Goal: Task Accomplishment & Management: Use online tool/utility

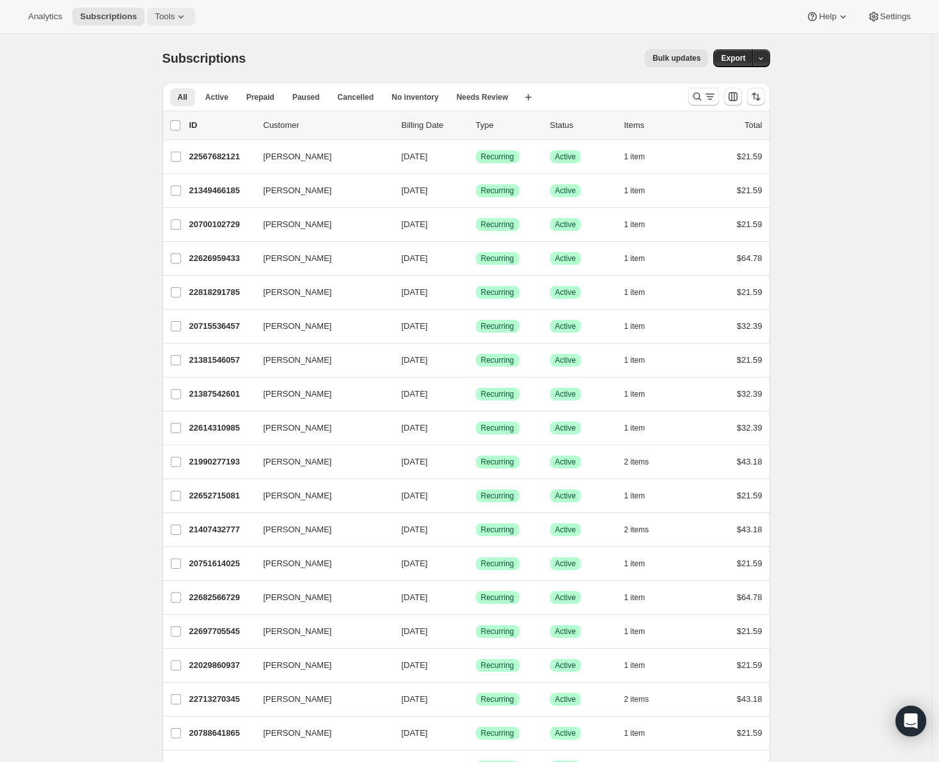
click at [158, 18] on span "Tools" at bounding box center [165, 17] width 20 height 10
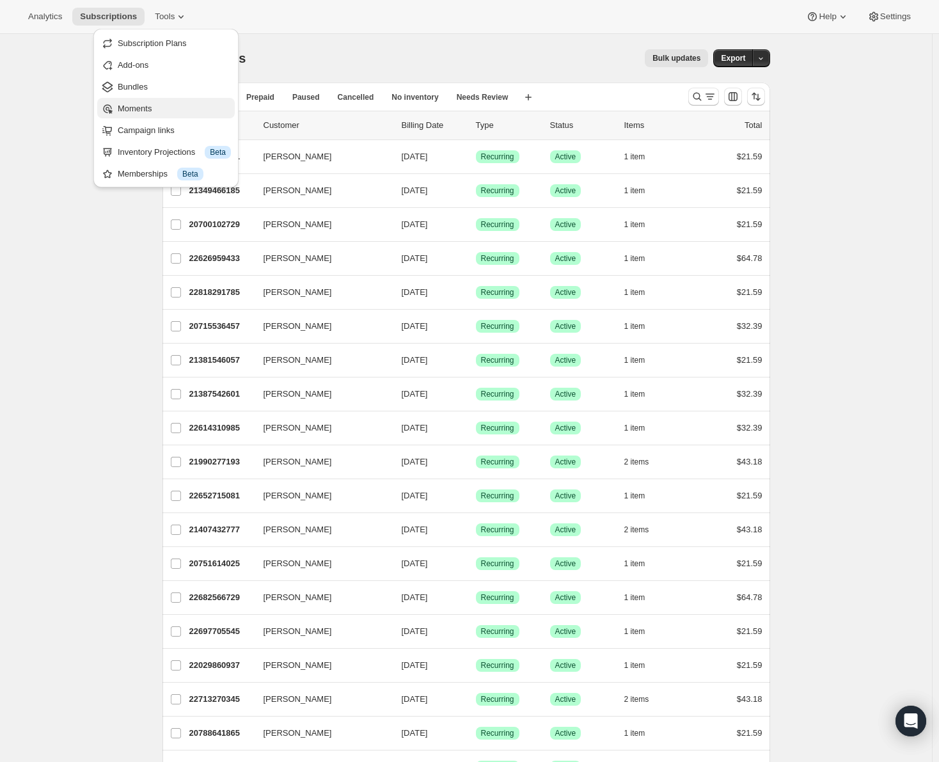
click at [136, 105] on span "Moments" at bounding box center [135, 109] width 34 height 10
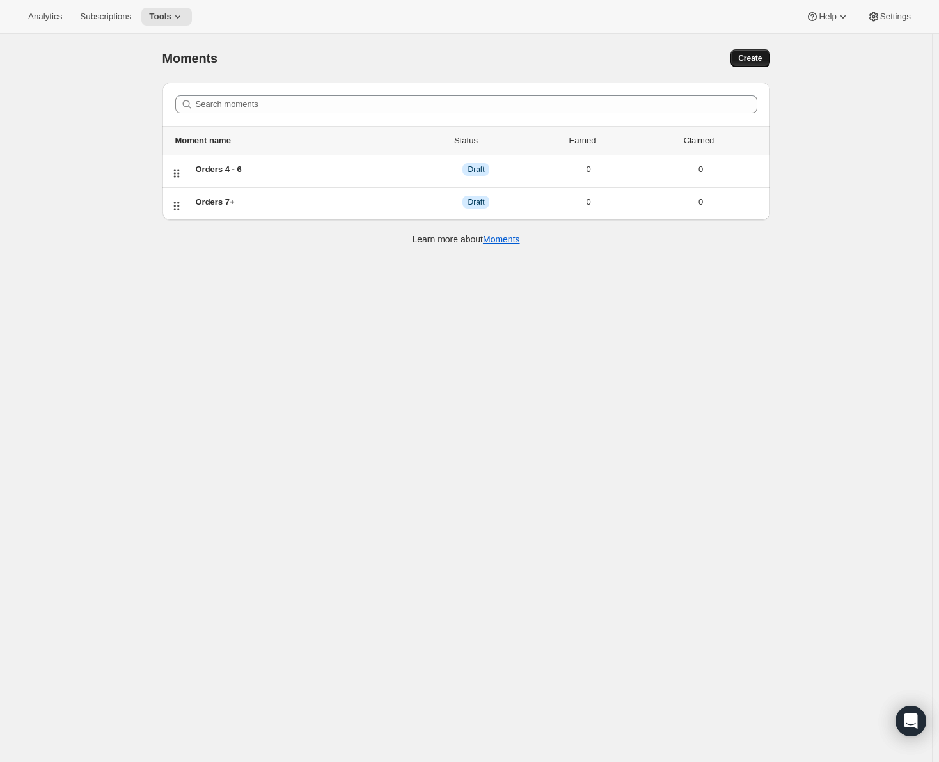
click at [752, 57] on span "Create" at bounding box center [750, 58] width 24 height 10
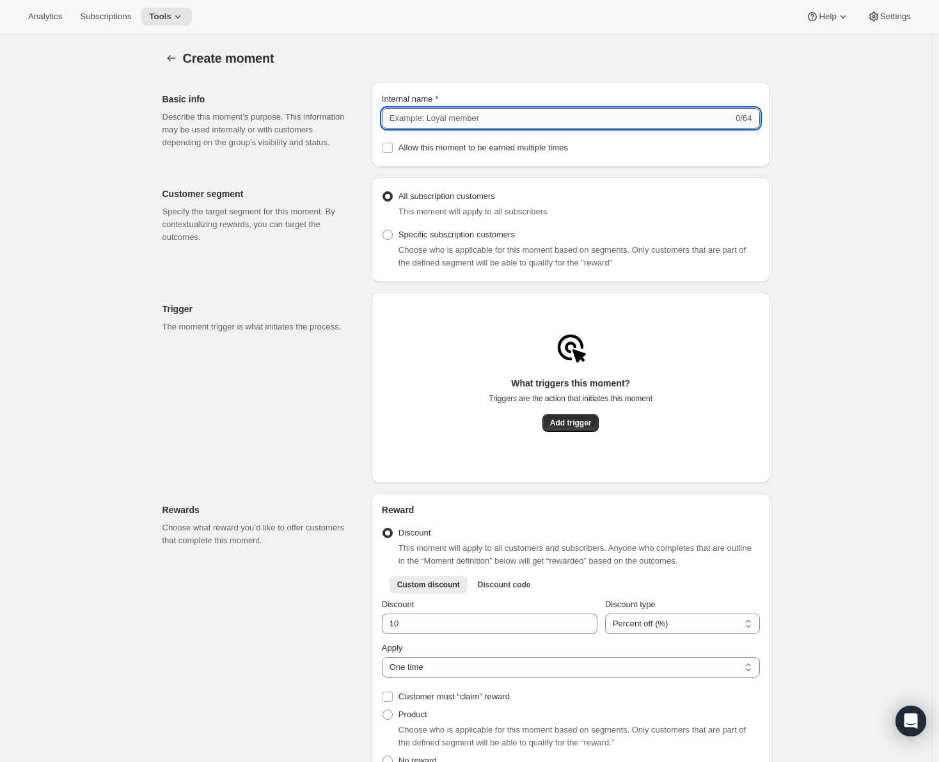
click at [482, 118] on input "Internal name" at bounding box center [557, 118] width 351 height 20
type input "Chip Clip"
click at [577, 424] on span "Add trigger" at bounding box center [571, 423] width 42 height 10
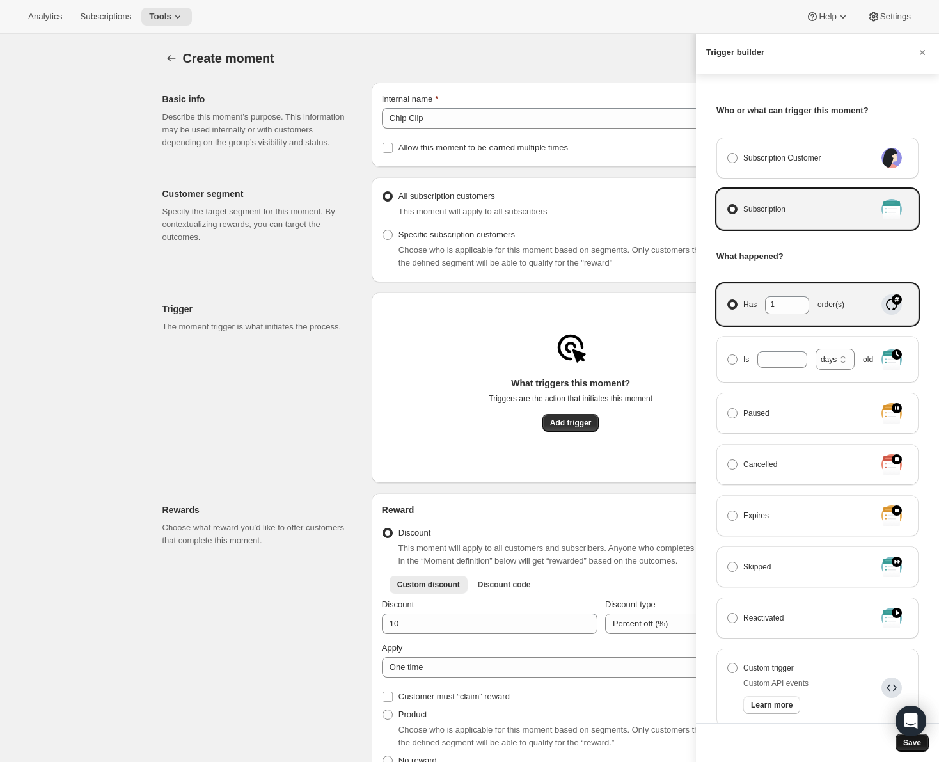
click at [914, 744] on span "Save" at bounding box center [913, 743] width 18 height 10
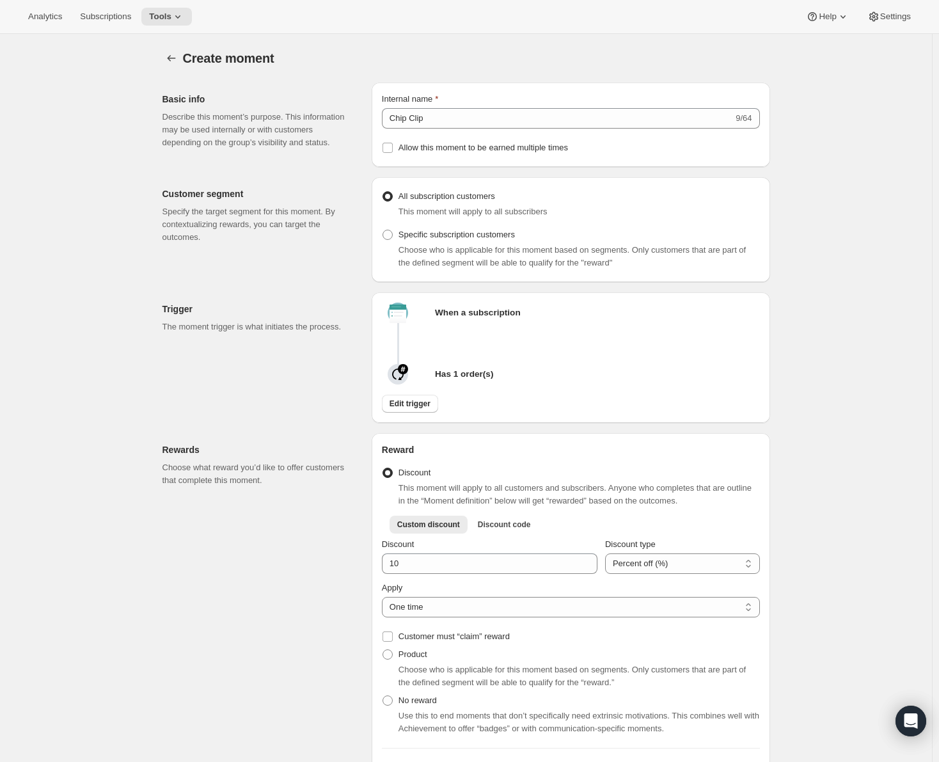
scroll to position [64, 0]
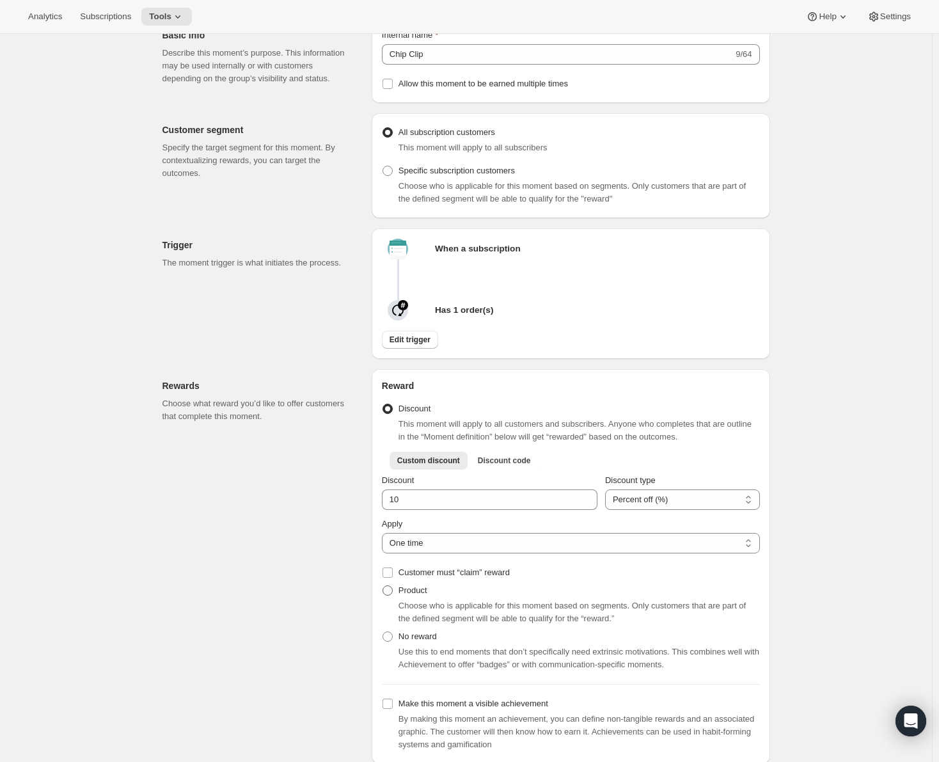
click at [392, 592] on span at bounding box center [388, 591] width 10 height 10
click at [383, 586] on input "Product" at bounding box center [383, 586] width 1 height 1
radio input "true"
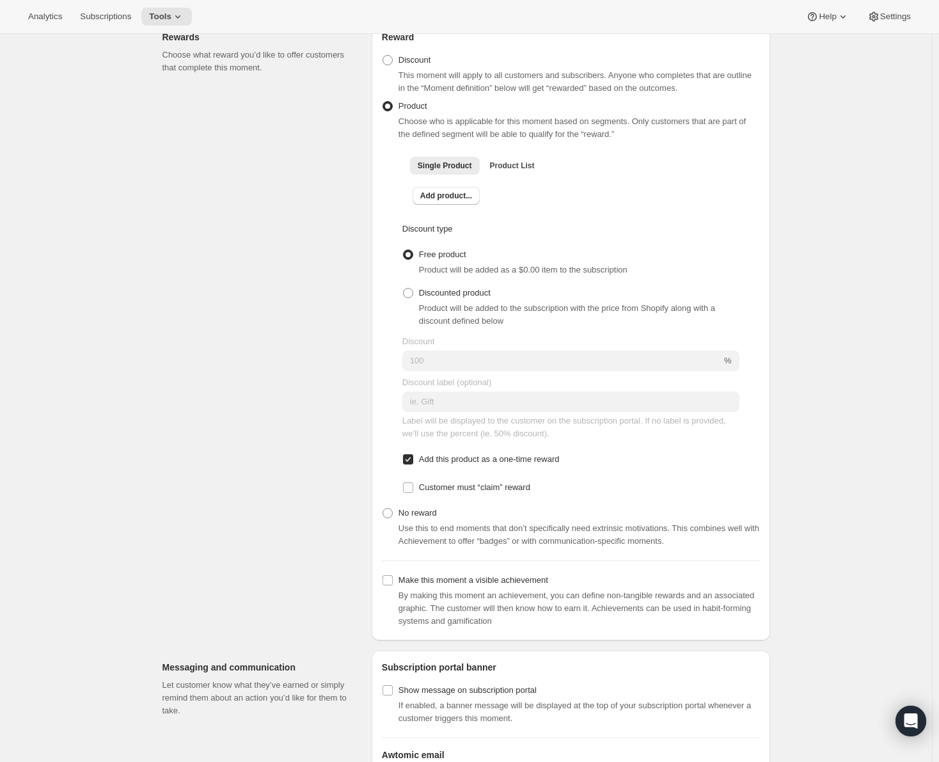
scroll to position [448, 0]
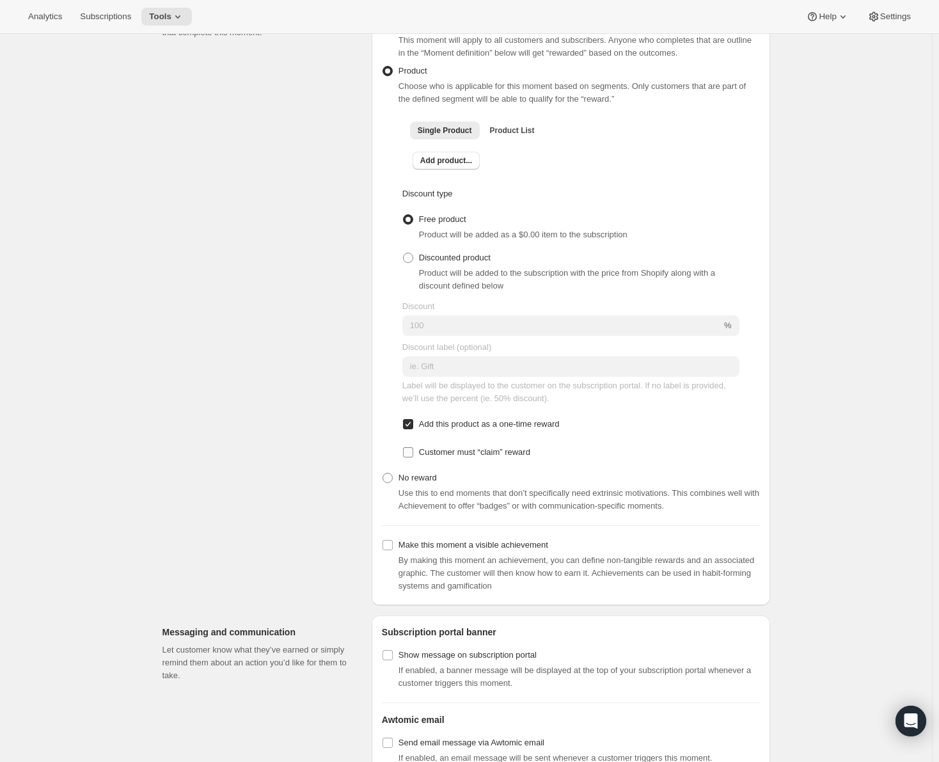
click at [410, 453] on input "Customer must “claim” reward" at bounding box center [408, 452] width 10 height 10
checkbox input "true"
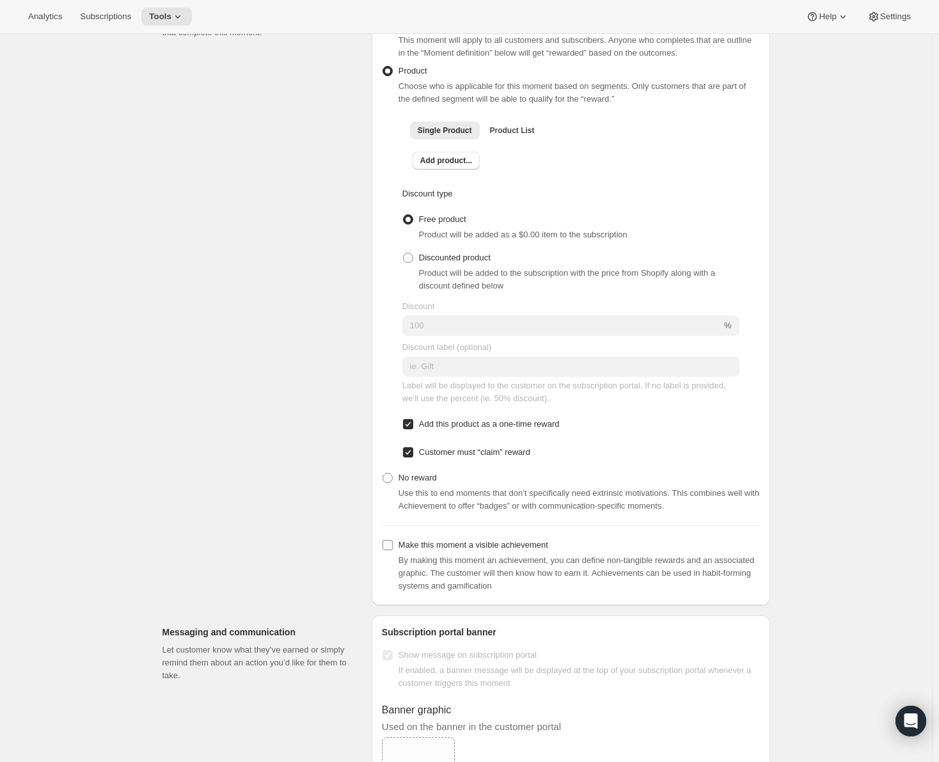
click at [393, 545] on input "Make this moment a visible achievement" at bounding box center [388, 545] width 10 height 10
checkbox input "true"
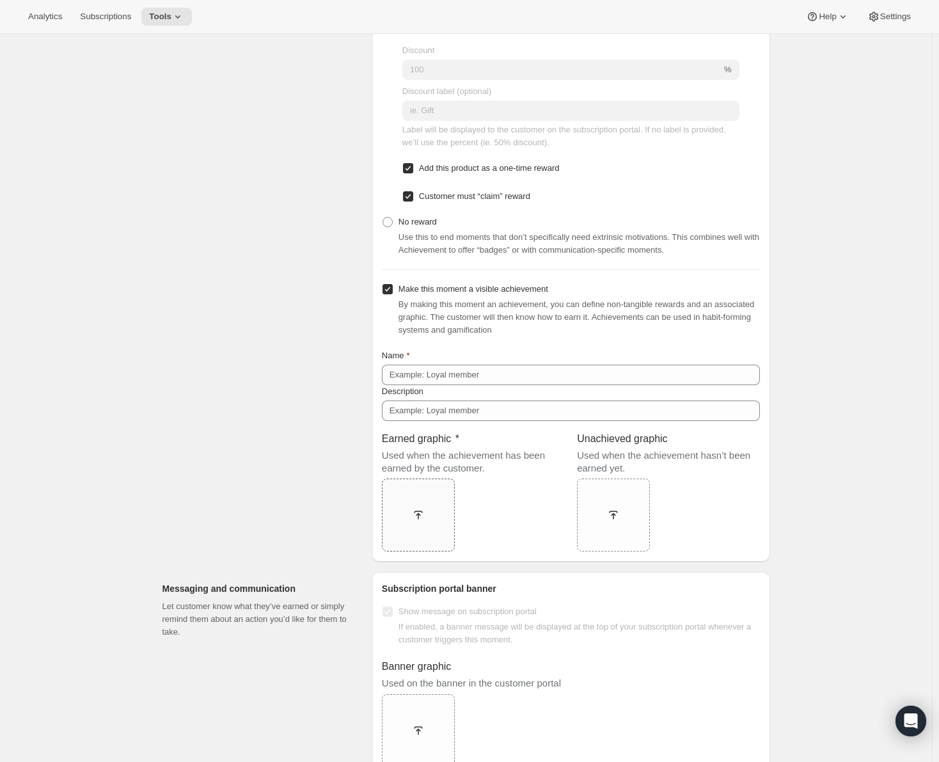
scroll to position [768, 0]
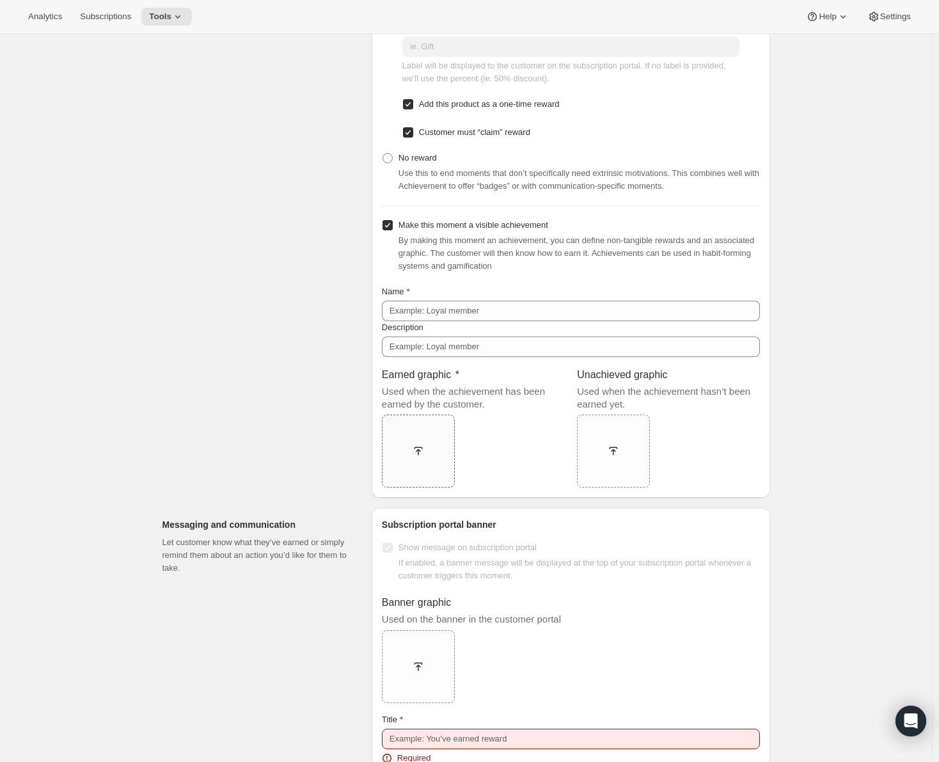
click at [423, 449] on icon at bounding box center [418, 451] width 13 height 13
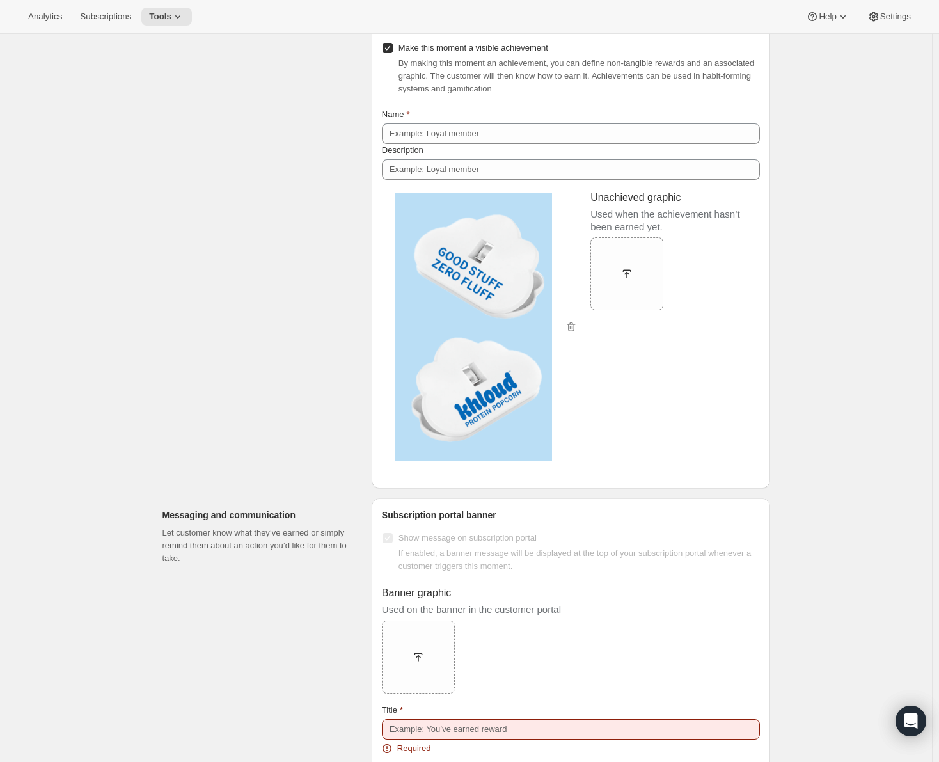
scroll to position [1024, 0]
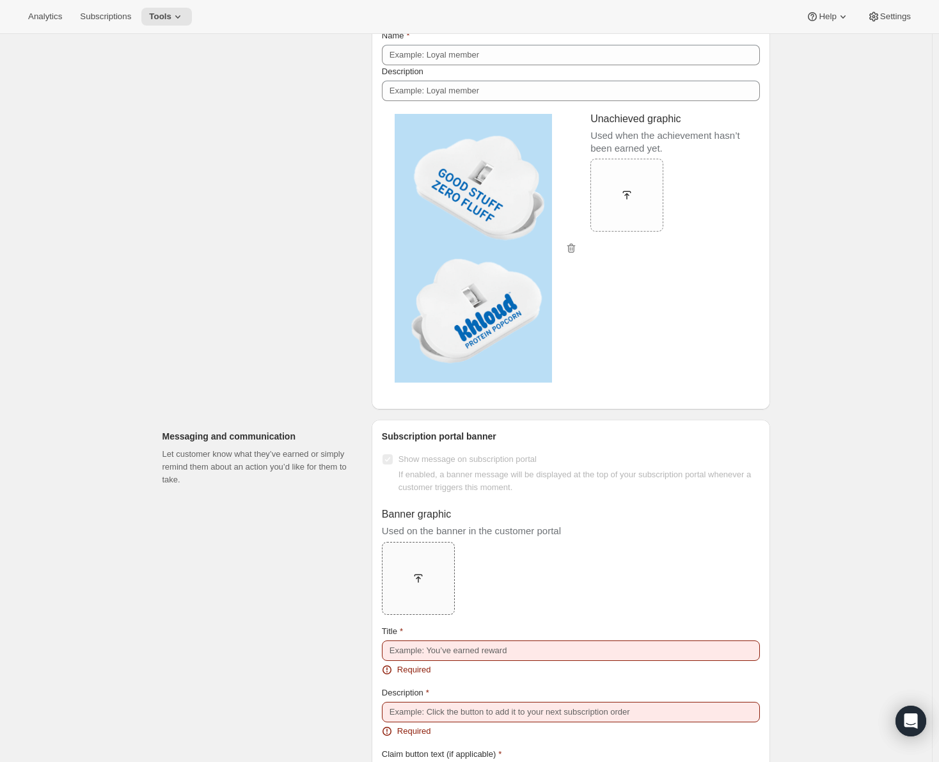
click at [424, 572] on icon at bounding box center [418, 578] width 13 height 13
type input "C:\fakepath\Screenshot [DATE] 10.37.08 AM.png"
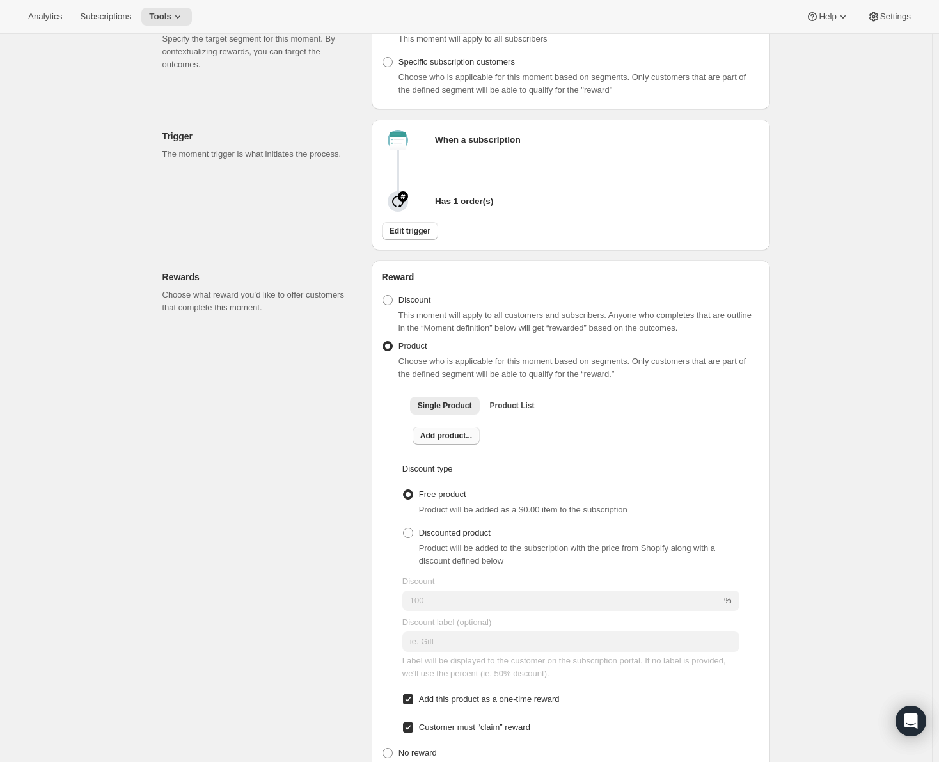
scroll to position [192, 0]
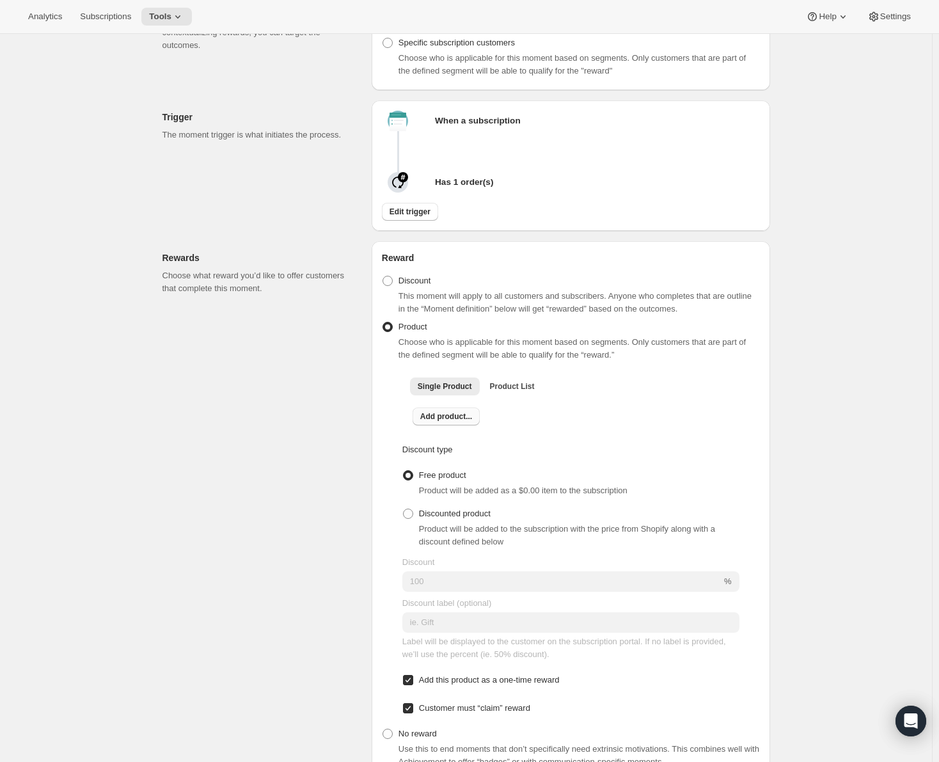
click at [453, 418] on span "Add product..." at bounding box center [446, 416] width 52 height 10
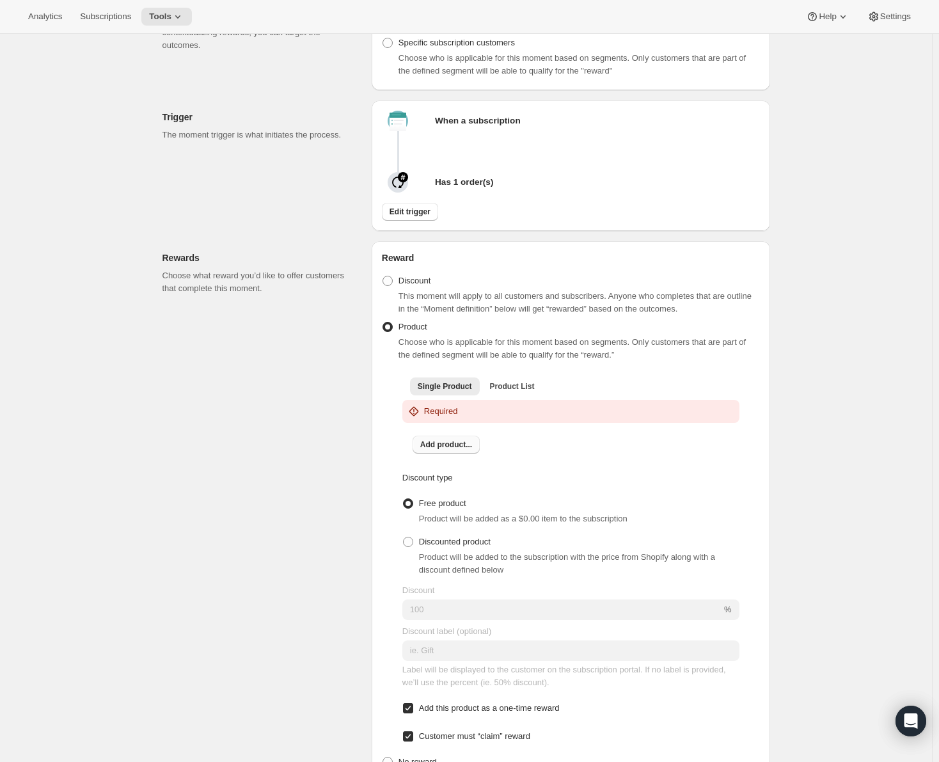
click at [459, 442] on span "Add product..." at bounding box center [446, 445] width 52 height 10
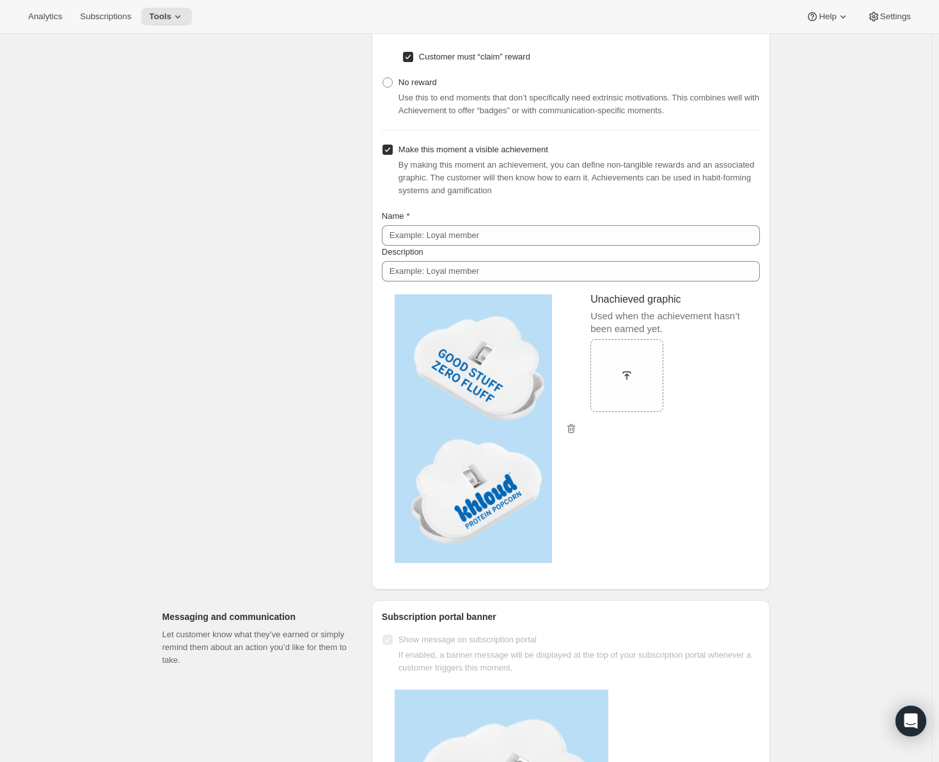
scroll to position [896, 0]
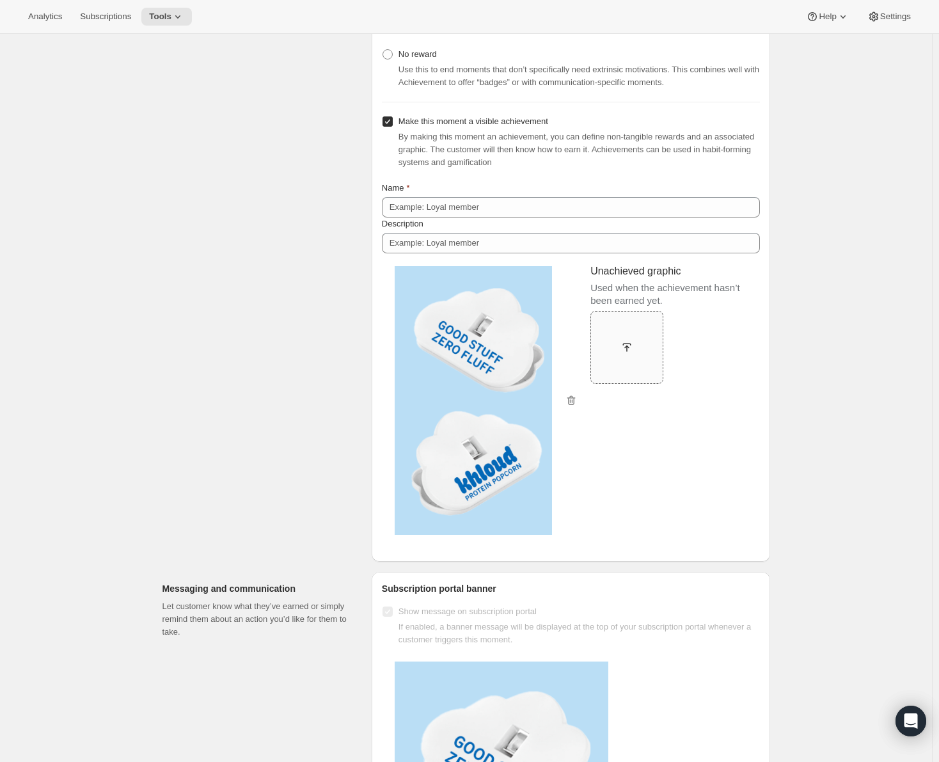
click at [639, 339] on div at bounding box center [627, 347] width 73 height 23
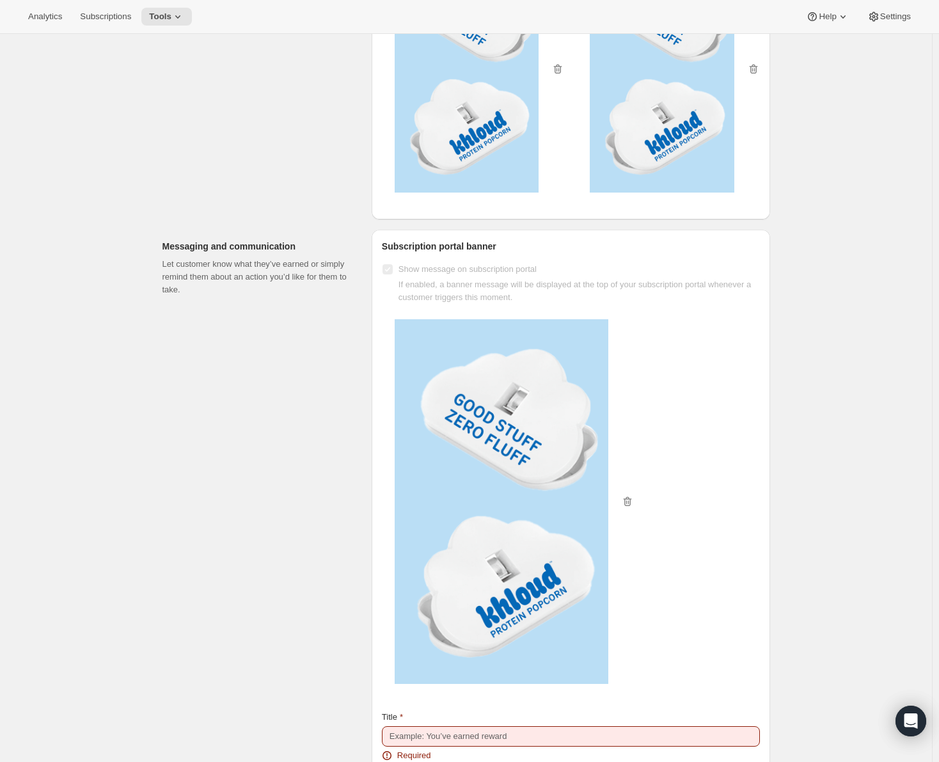
scroll to position [1600, 0]
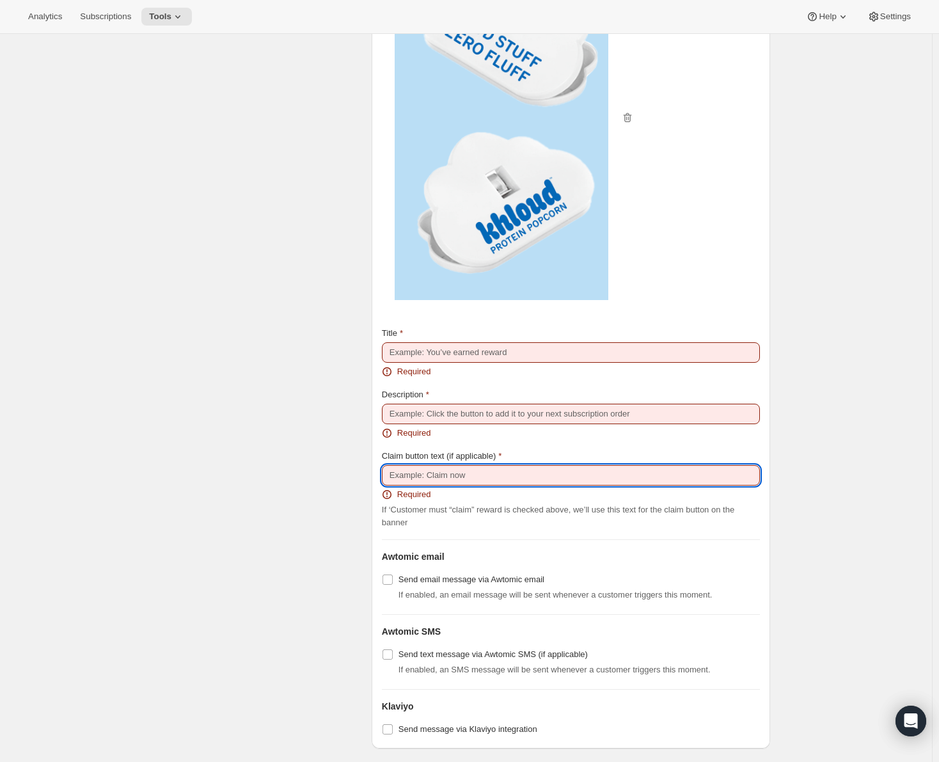
click at [495, 471] on input "Claim button text (if applicable)" at bounding box center [571, 475] width 378 height 20
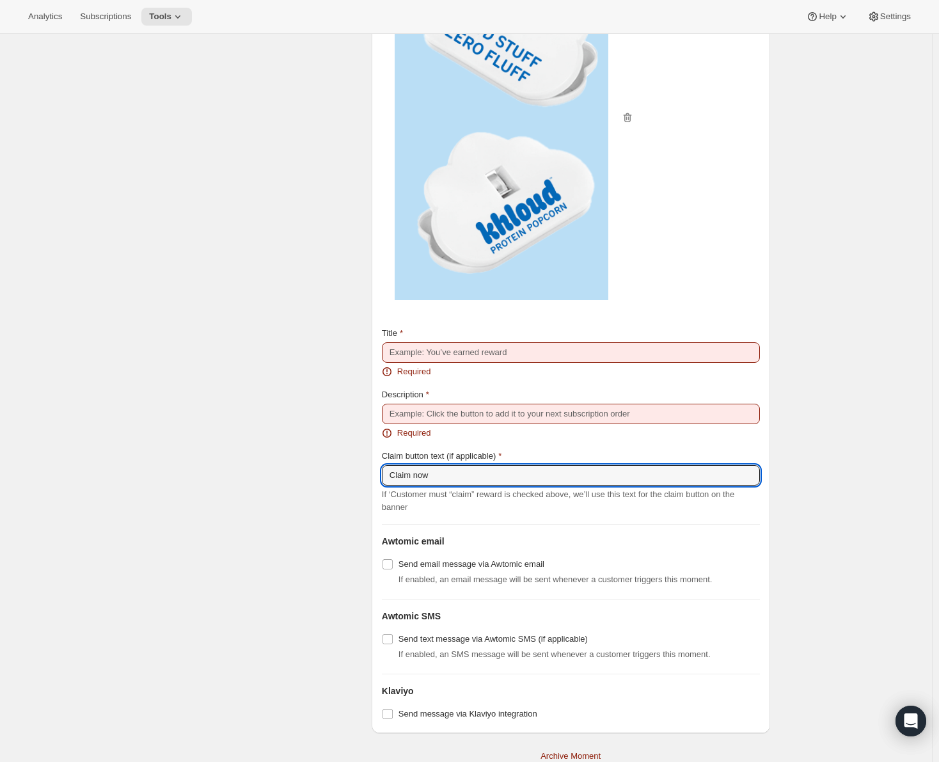
type input "Claim now"
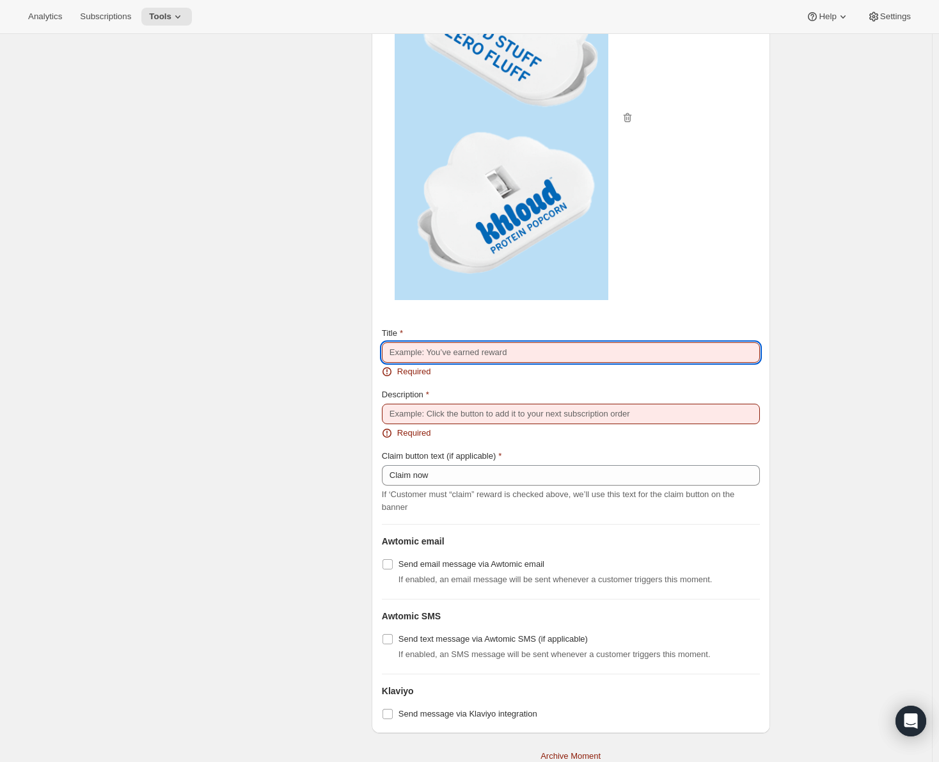
click at [544, 347] on input "Title" at bounding box center [571, 352] width 378 height 20
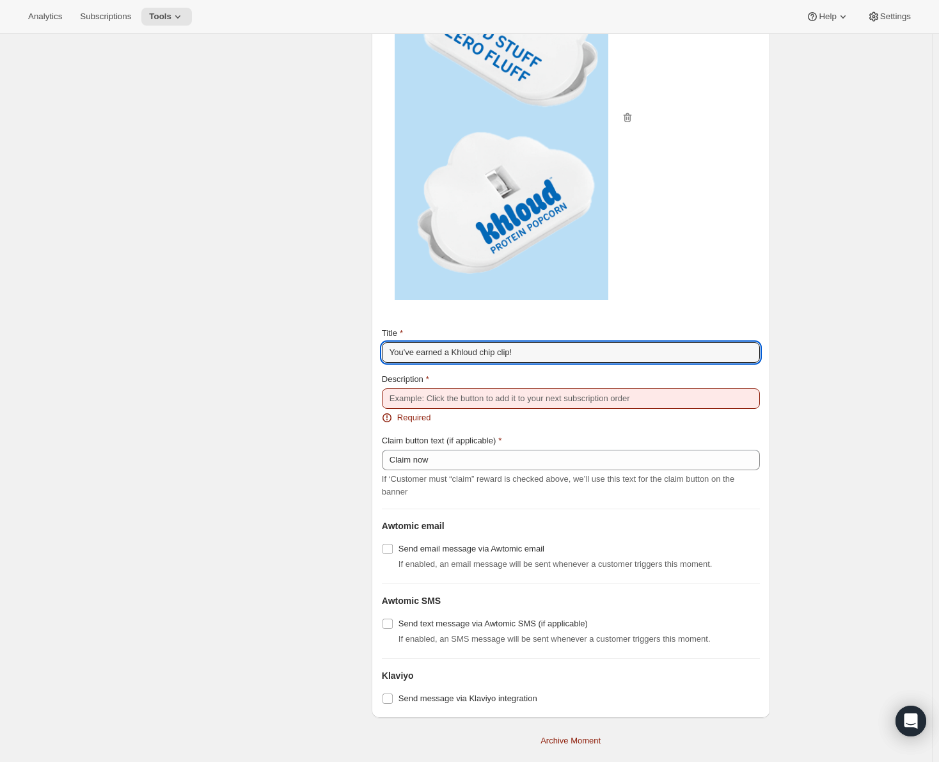
type input "You've earned a Khloud chip clip!"
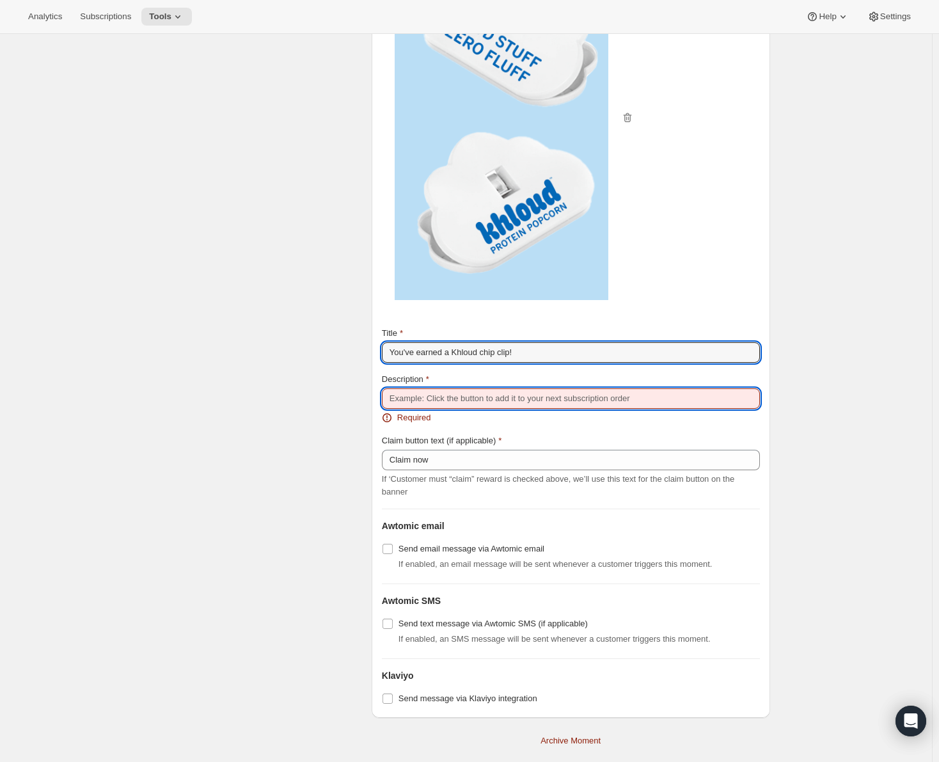
click at [427, 394] on input "Description" at bounding box center [571, 398] width 378 height 20
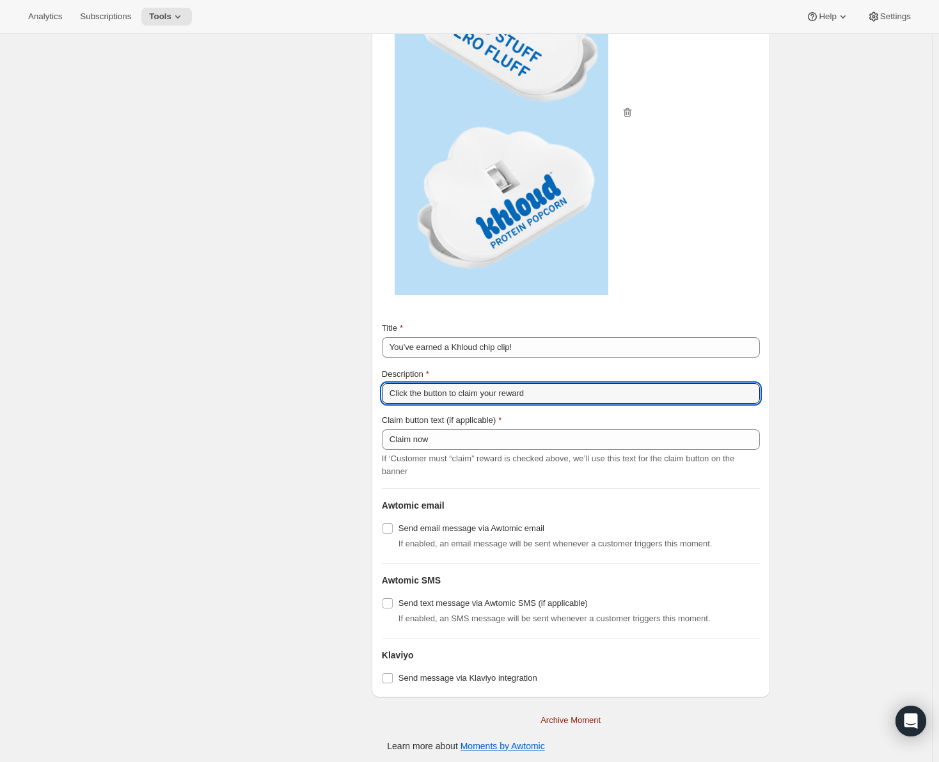
scroll to position [1607, 0]
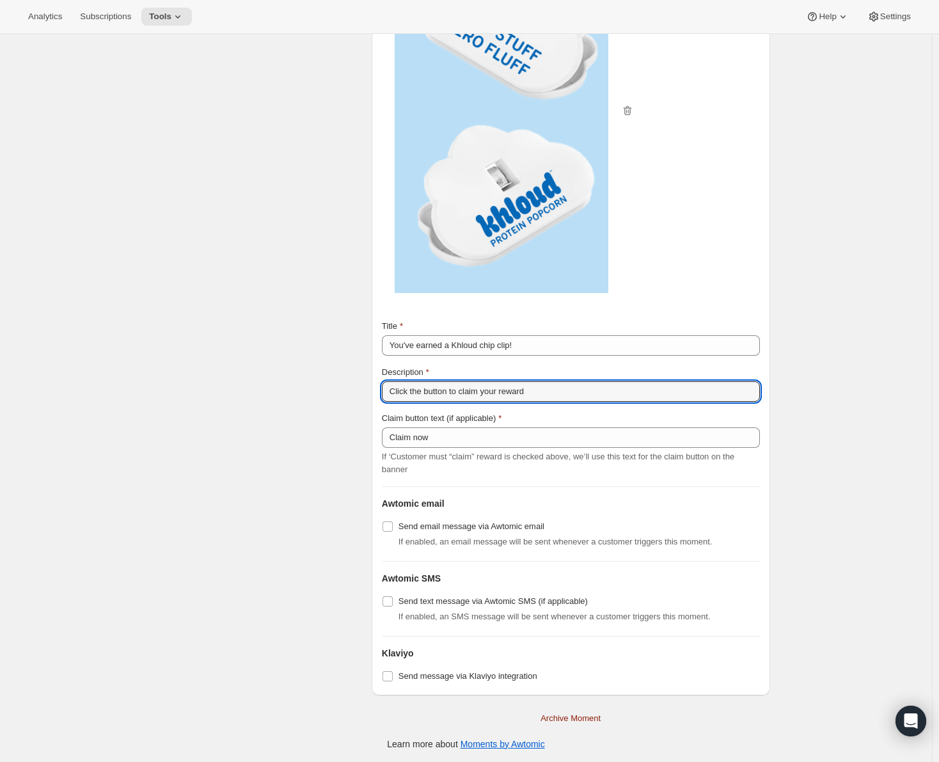
type input "Click the button to claim your reward"
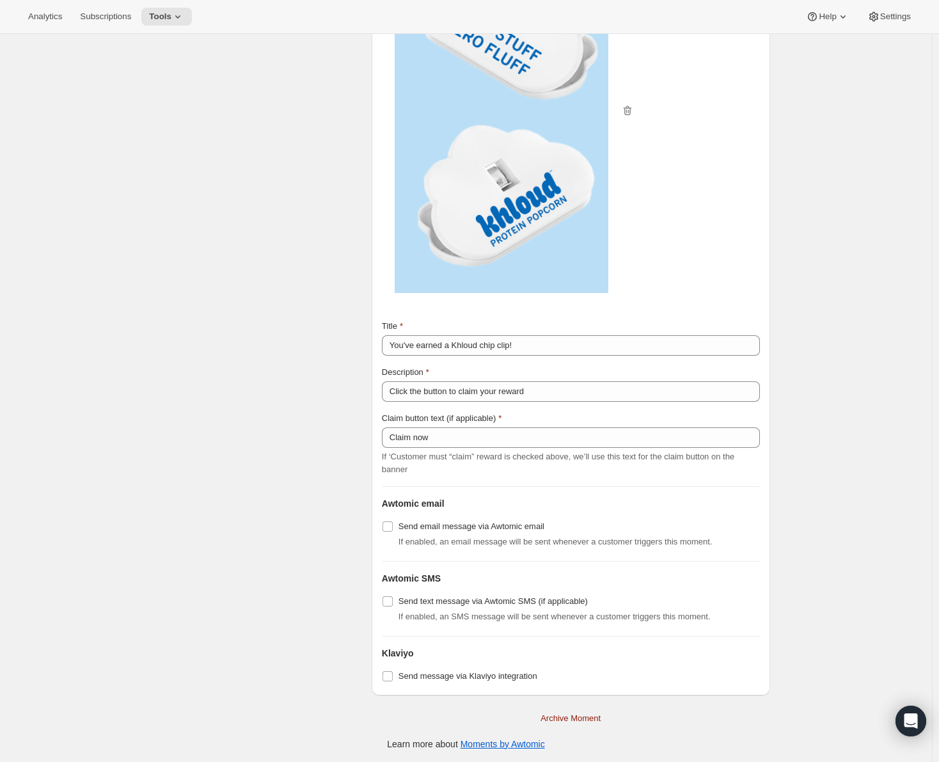
click at [397, 524] on label "Send email message via Awtomic email" at bounding box center [463, 527] width 163 height 18
click at [393, 524] on input "Send email message via Awtomic email" at bounding box center [388, 527] width 10 height 10
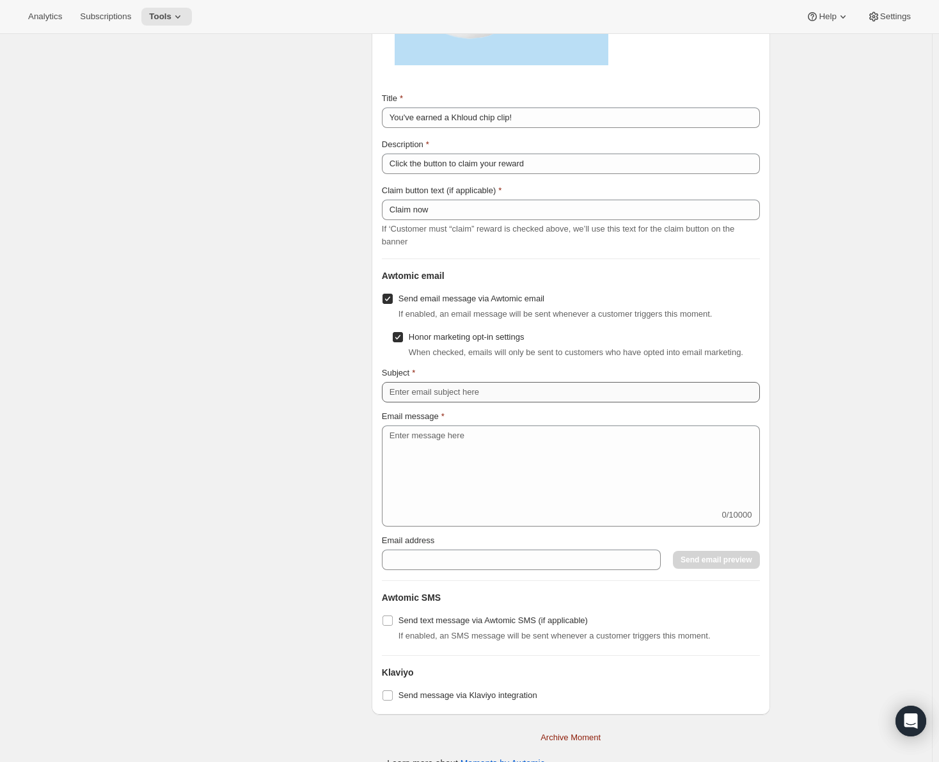
scroll to position [1854, 0]
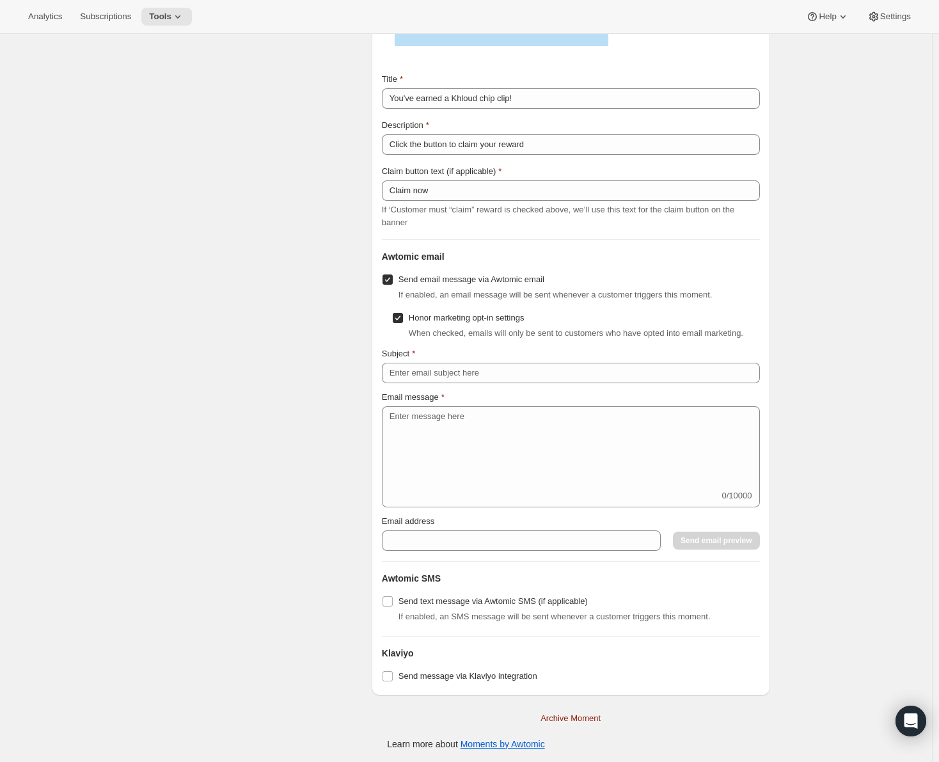
click at [388, 278] on input "Send email message via Awtomic email" at bounding box center [388, 280] width 10 height 10
checkbox input "false"
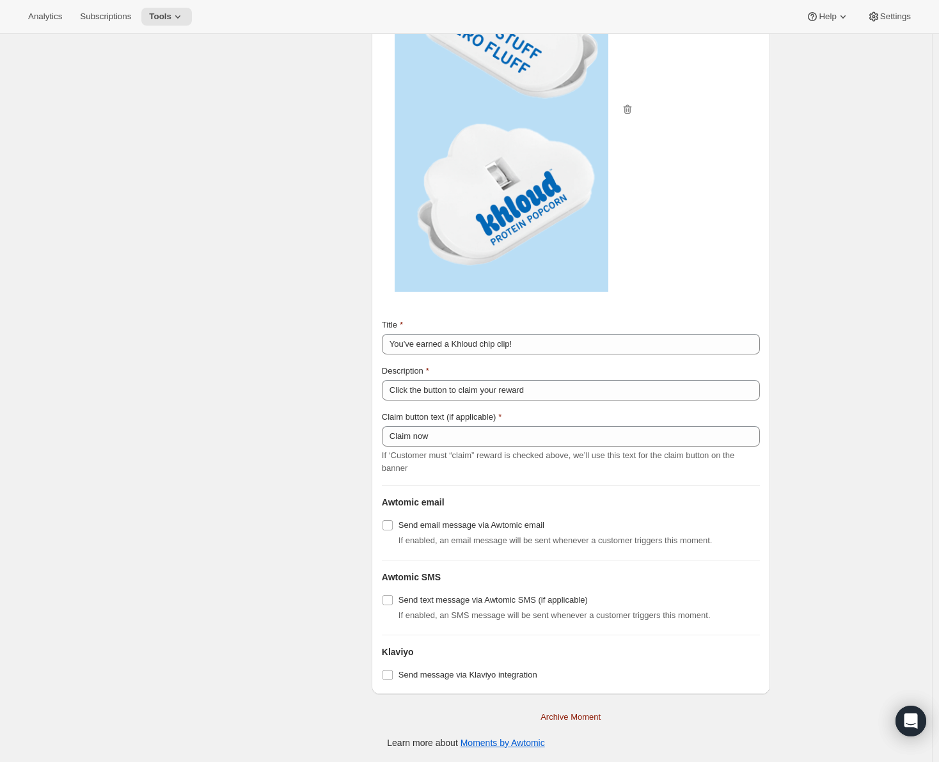
scroll to position [1607, 0]
click at [393, 675] on input "Send message via Klaviyo integration" at bounding box center [388, 676] width 10 height 10
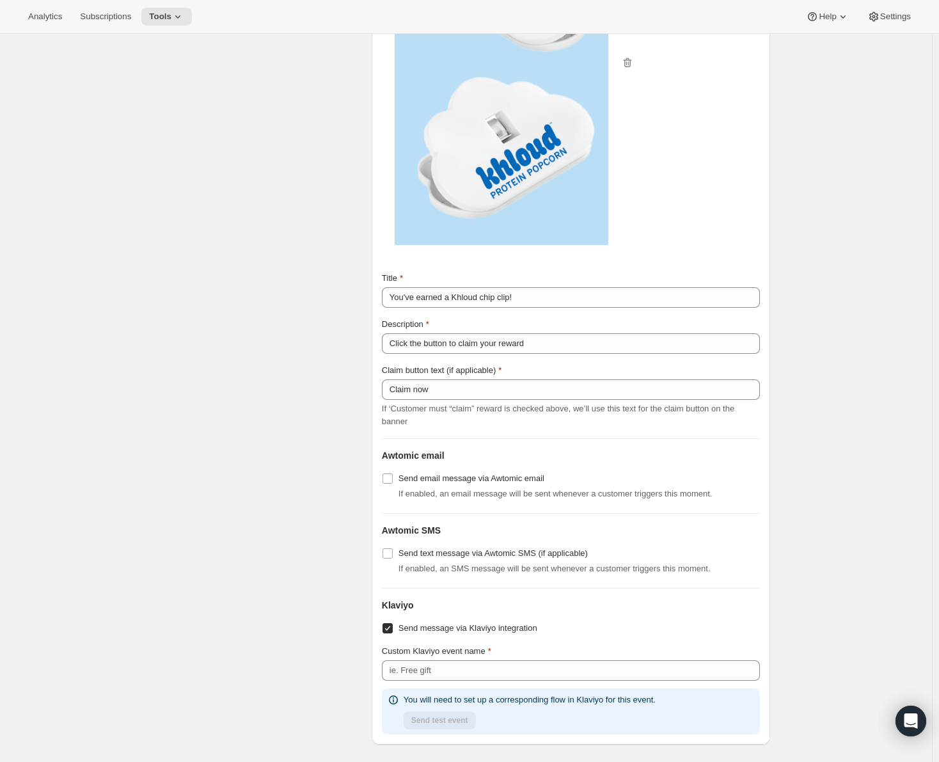
scroll to position [1704, 0]
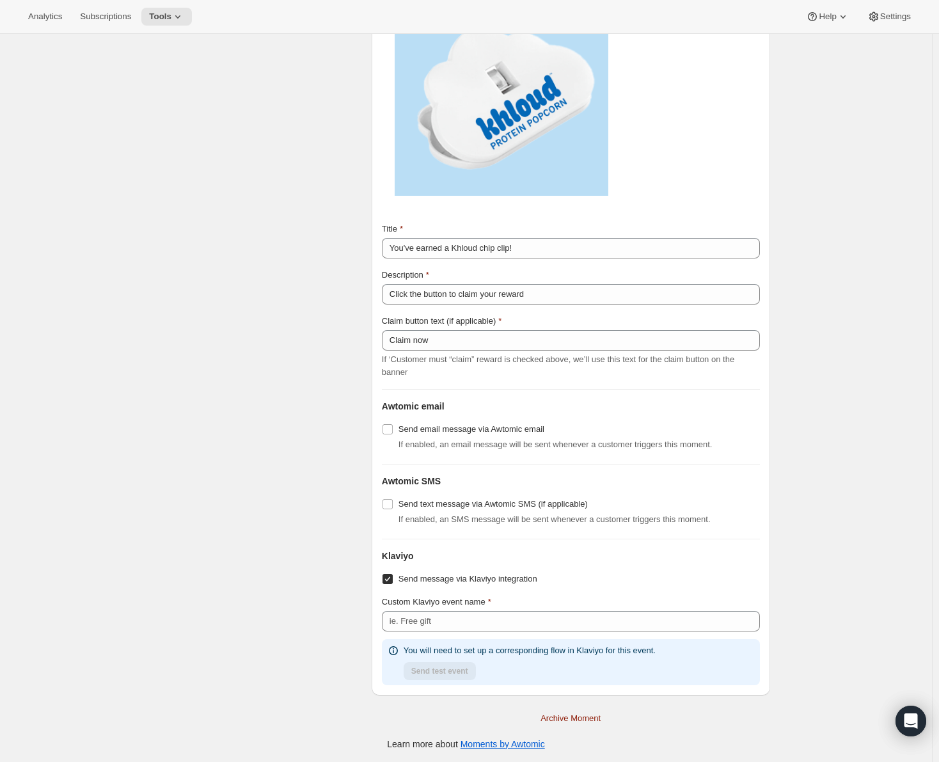
click at [391, 579] on input "Send message via Klaviyo integration" at bounding box center [388, 579] width 10 height 10
checkbox input "false"
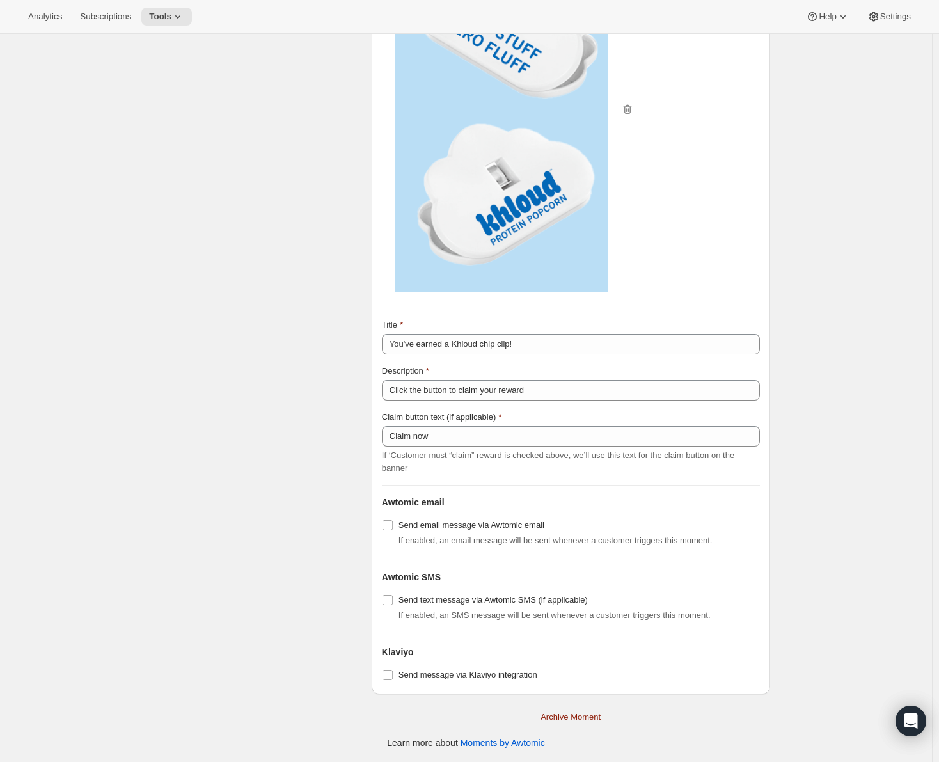
scroll to position [1607, 0]
click at [390, 523] on input "Send email message via Awtomic email" at bounding box center [388, 527] width 10 height 10
checkbox input "true"
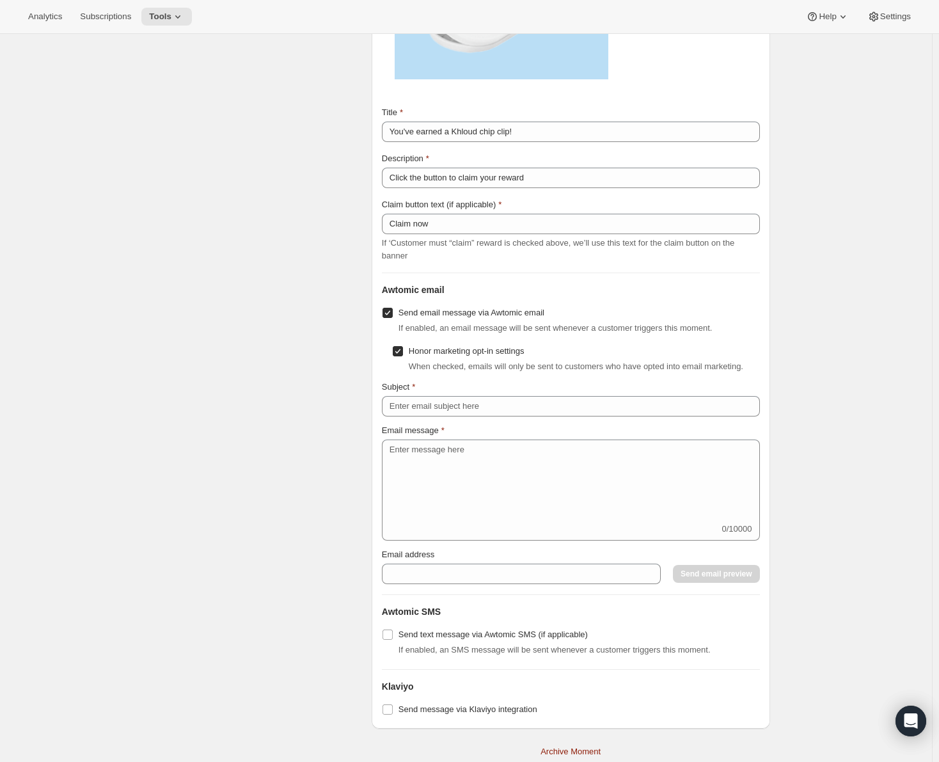
scroll to position [1790, 0]
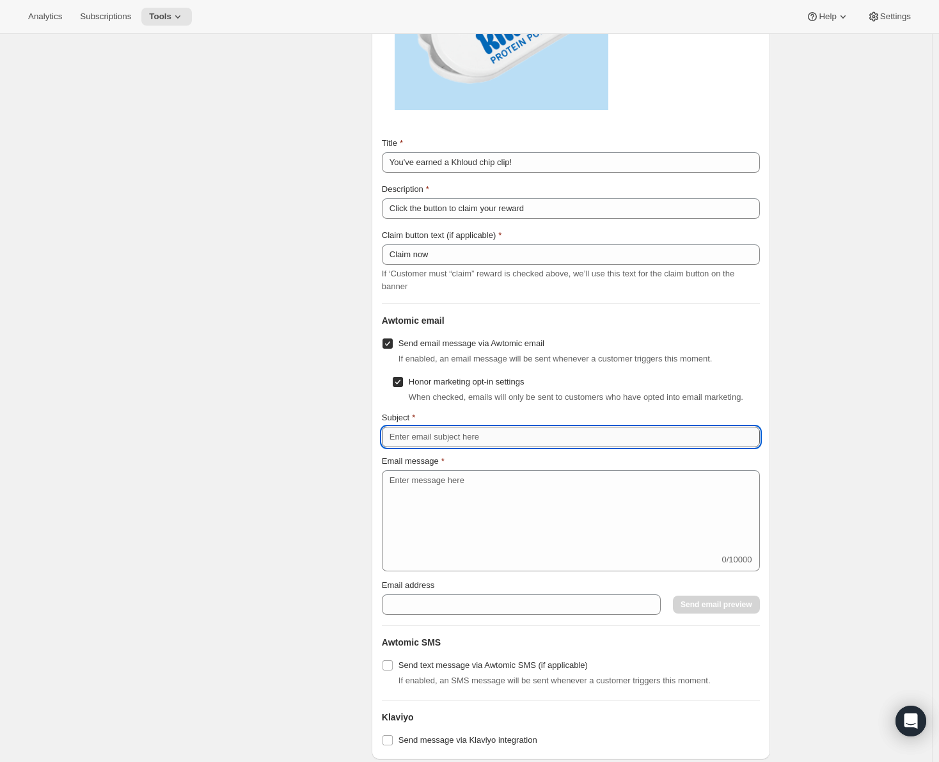
click at [493, 436] on input "Subject" at bounding box center [571, 437] width 378 height 20
type input "Thanks for snacking with us!"
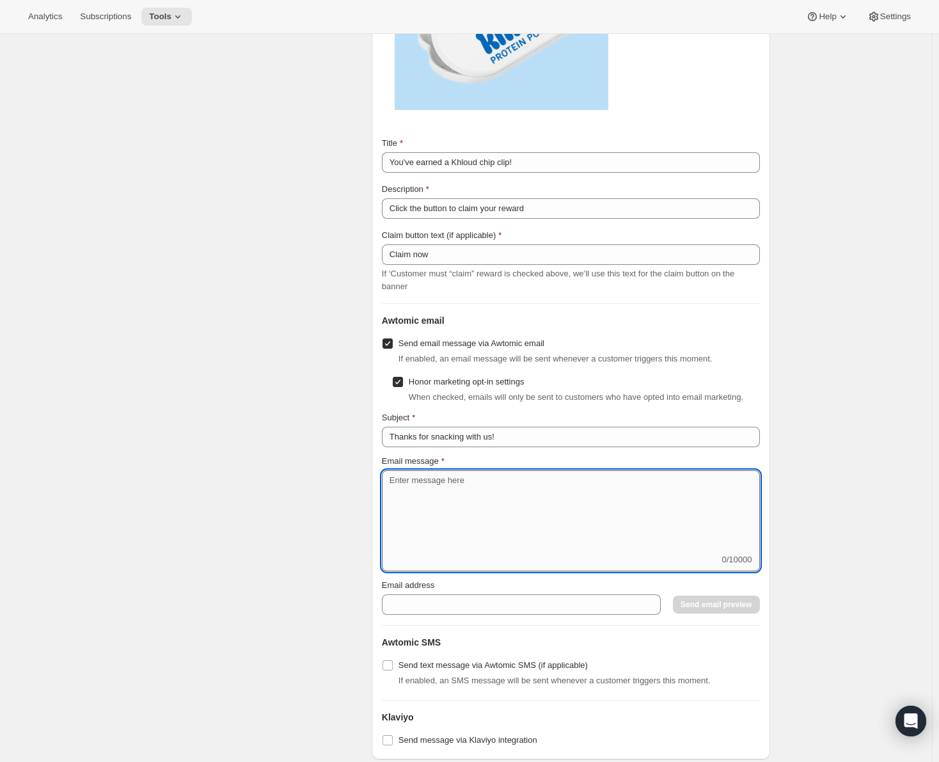
click at [474, 483] on textarea "Email message" at bounding box center [571, 511] width 378 height 83
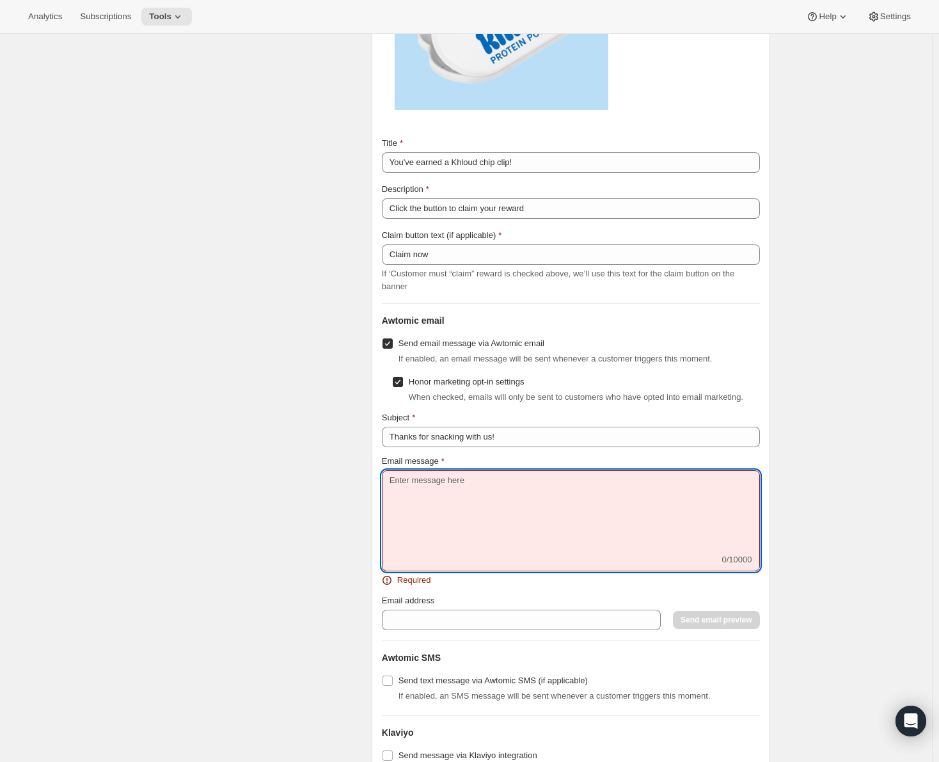
click at [545, 500] on textarea "Email message" at bounding box center [571, 511] width 378 height 83
paste textarea "Thanks for snacking with us! We’re so glad to have you as part of the Khloud fa…"
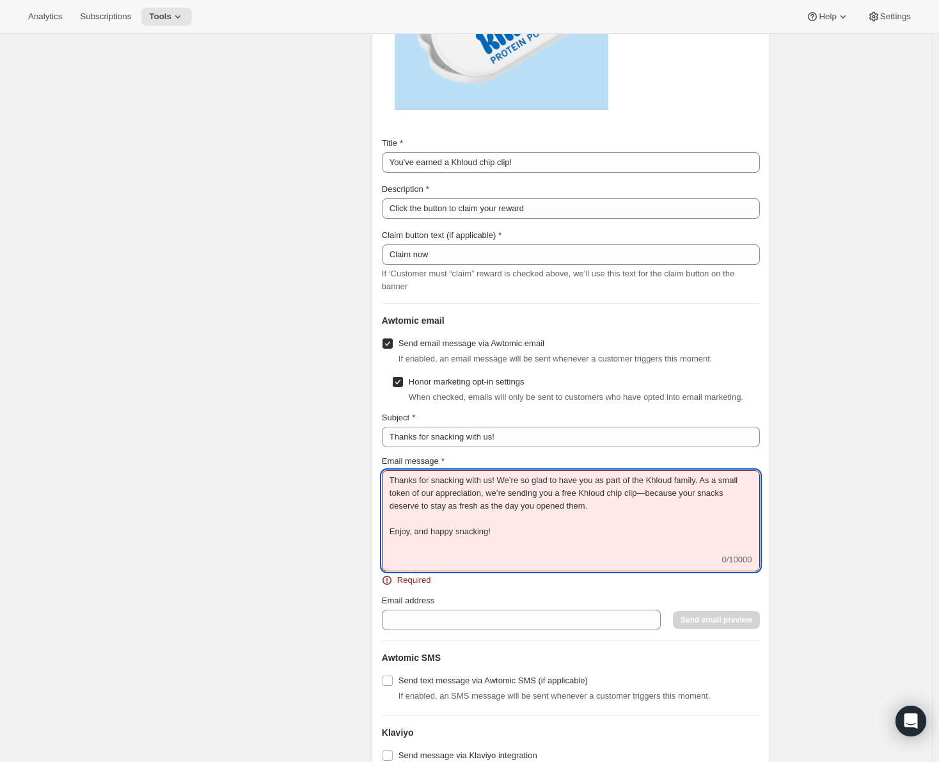
scroll to position [1, 0]
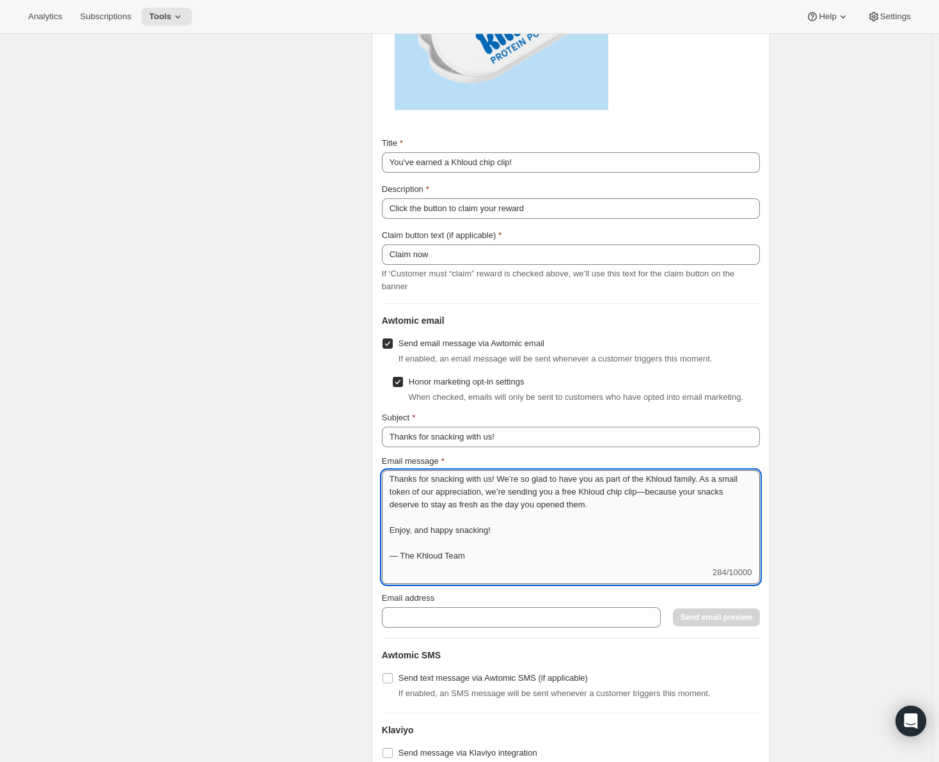
click at [547, 523] on textarea "Thanks for snacking with us! We’re so glad to have you as part of the Khloud fa…" at bounding box center [571, 518] width 378 height 96
type textarea "Thanks for snacking with us! We’re so glad to have you as part of the Khloud fa…"
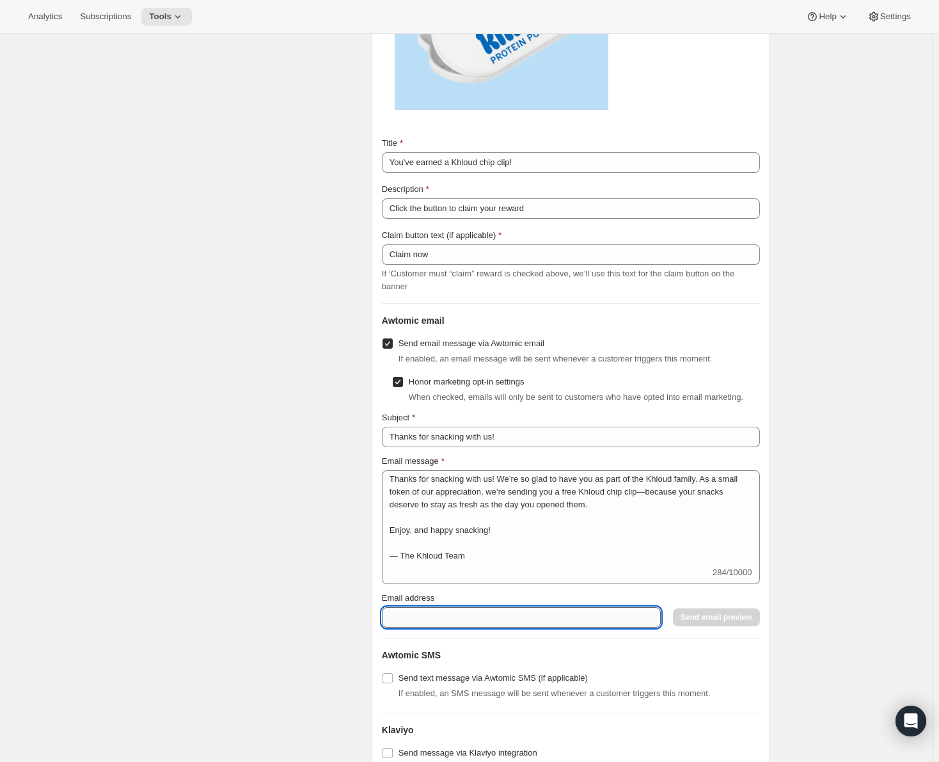
click at [561, 618] on input "Email address" at bounding box center [521, 617] width 279 height 20
type input "[DOMAIN_NAME][EMAIL_ADDRESS][DOMAIN_NAME]"
click at [723, 617] on span "Send email preview" at bounding box center [716, 617] width 71 height 10
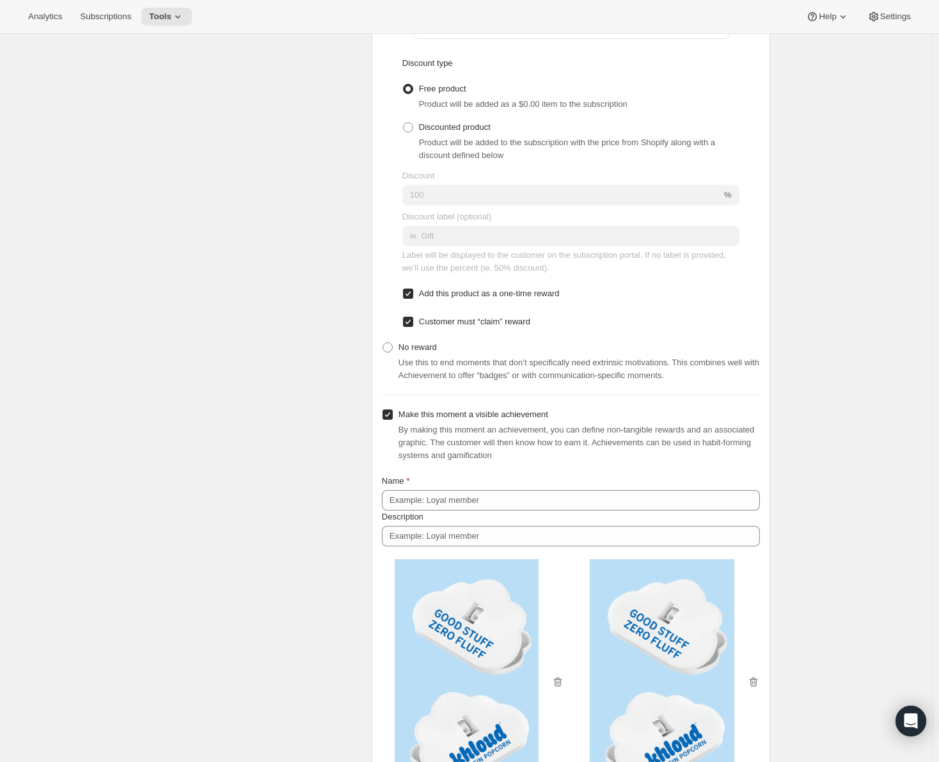
scroll to position [704, 0]
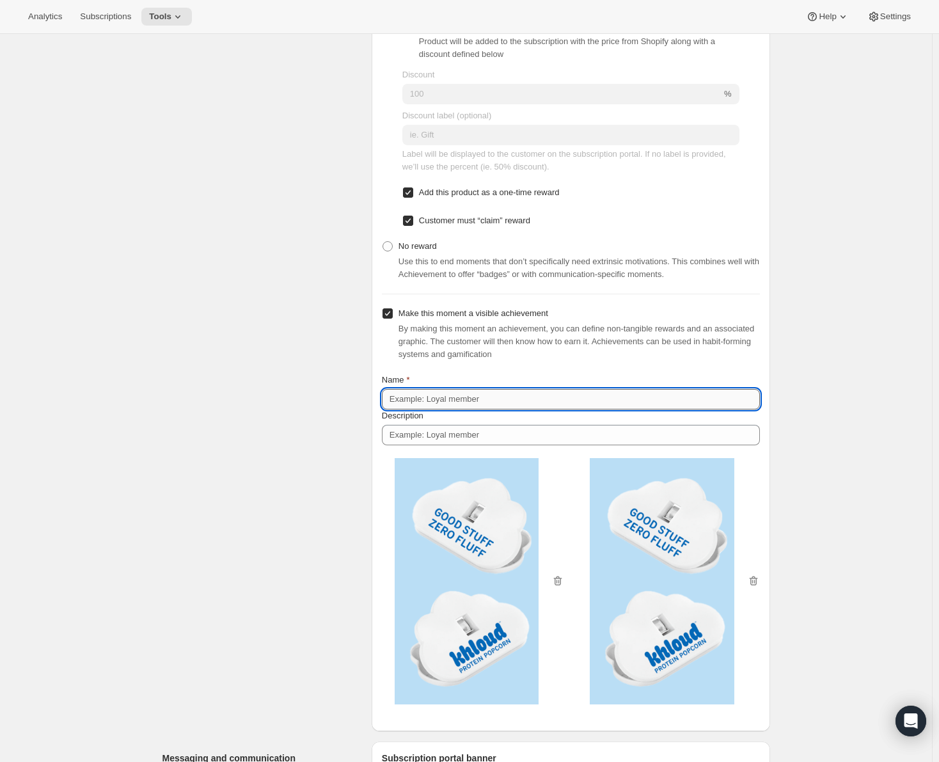
click at [544, 397] on input "Name" at bounding box center [571, 399] width 378 height 20
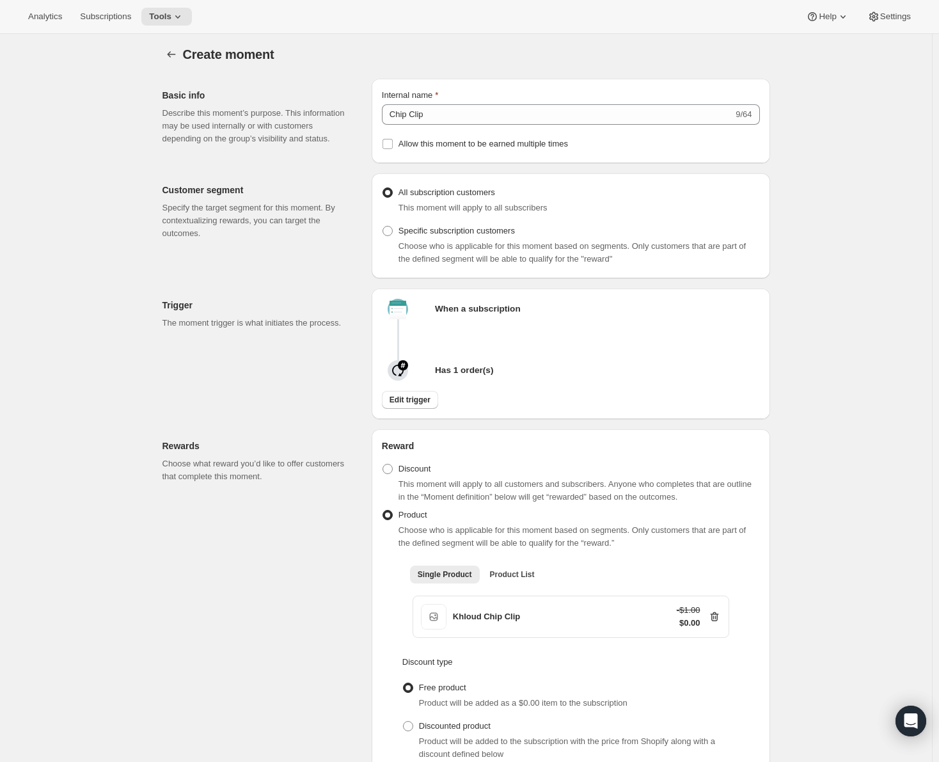
scroll to position [0, 0]
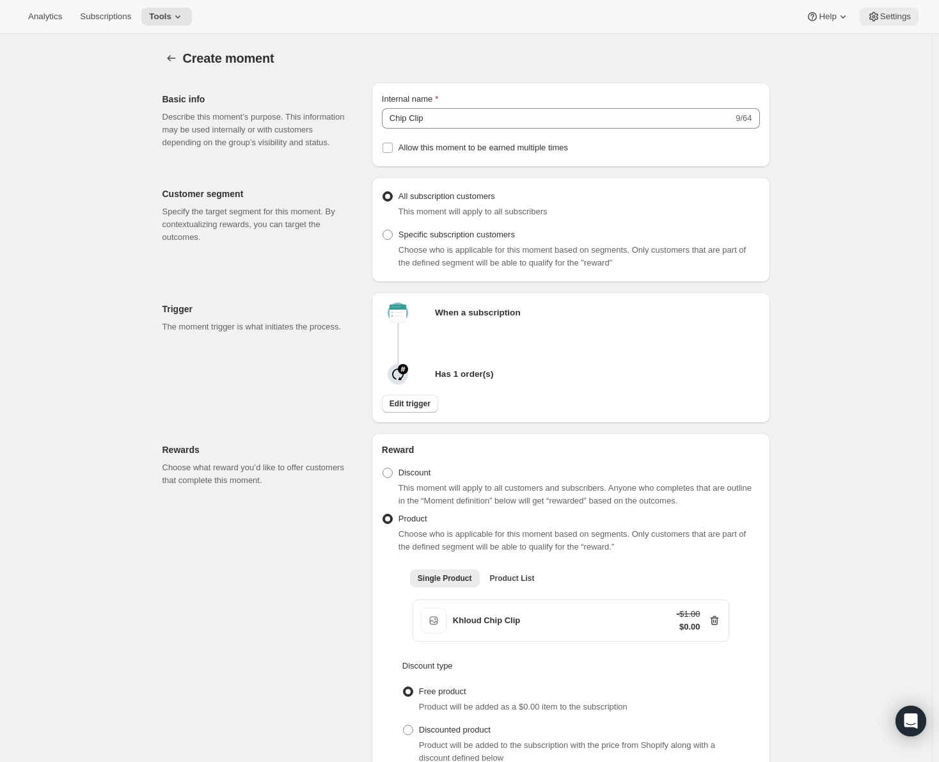
type input "Free Chip Clip"
click at [900, 15] on span "Settings" at bounding box center [896, 17] width 31 height 10
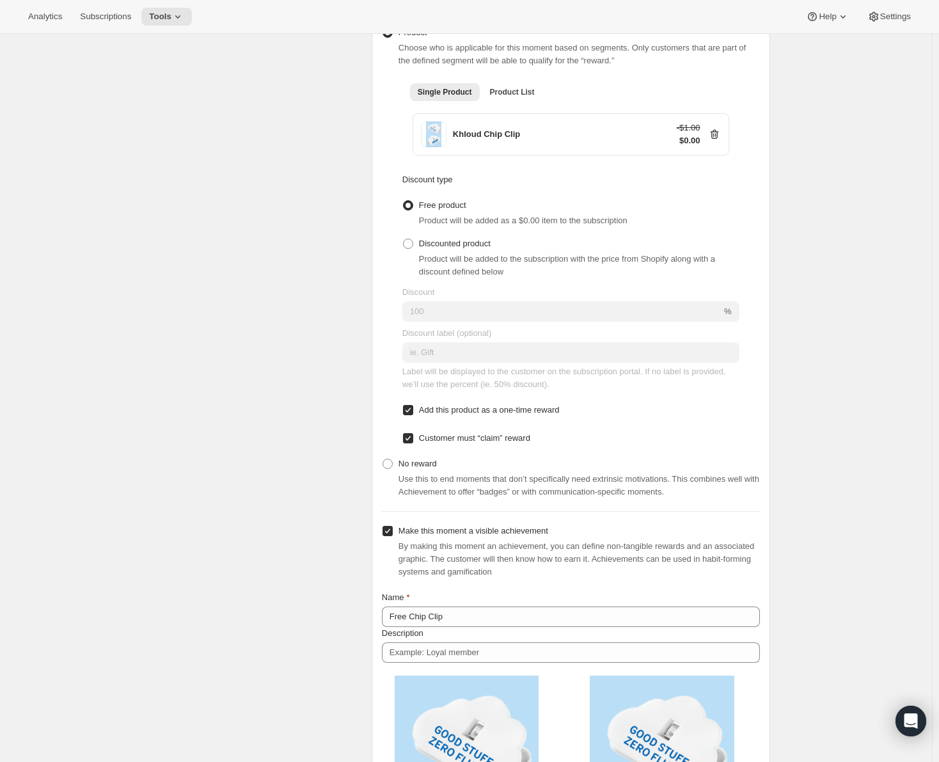
scroll to position [576, 0]
